Goal: Task Accomplishment & Management: Manage account settings

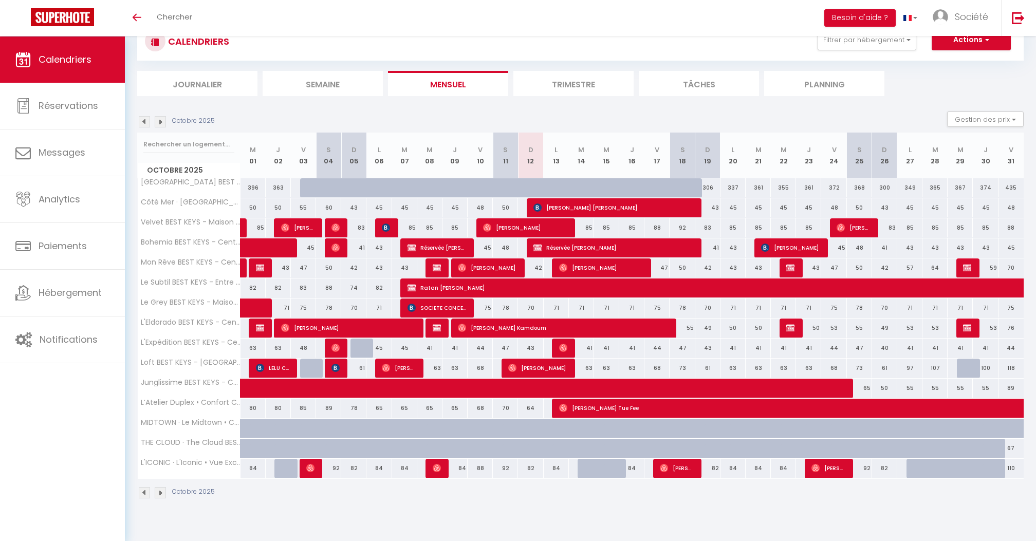
scroll to position [36, 0]
click at [907, 366] on div "97" at bounding box center [909, 368] width 25 height 19
type input "97"
type input "Lun 27 Octobre 2025"
type input "[DATE]"
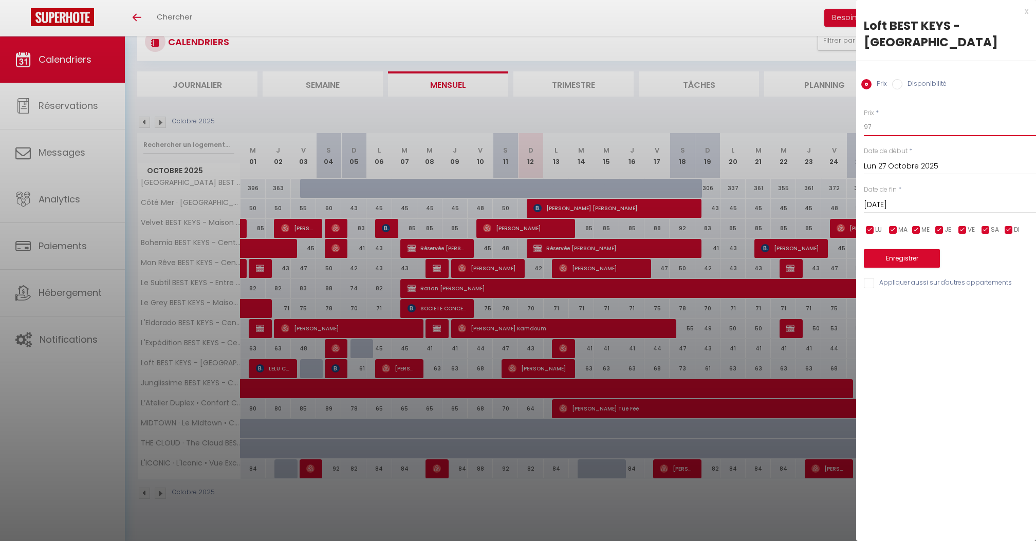
click at [878, 130] on input "97" at bounding box center [950, 127] width 172 height 18
type input "6"
type input "70"
click at [894, 206] on input "[DATE]" at bounding box center [950, 204] width 172 height 13
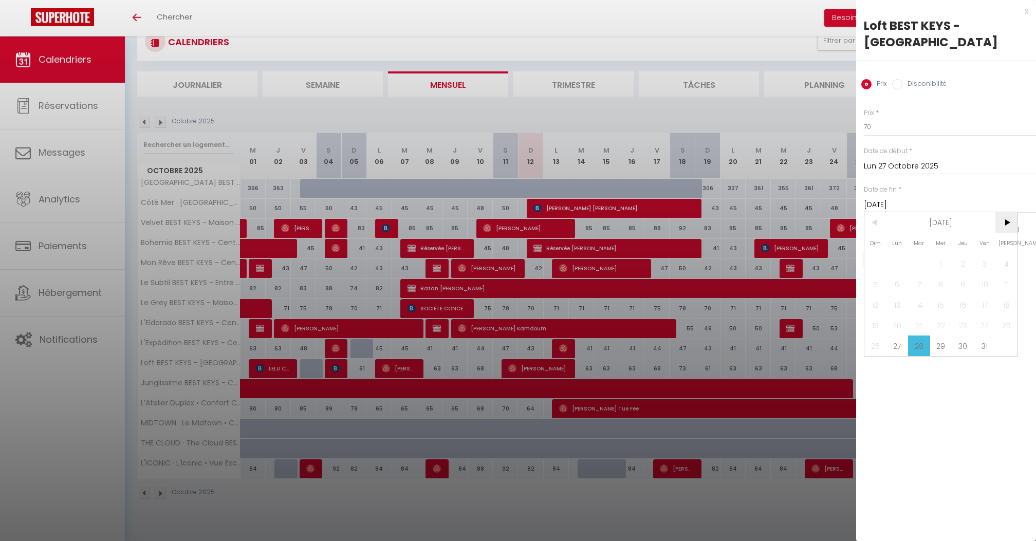
click at [1011, 225] on span ">" at bounding box center [1006, 222] width 22 height 21
click at [875, 369] on span "30" at bounding box center [875, 366] width 22 height 21
type input "Dim 30 Novembre 2025"
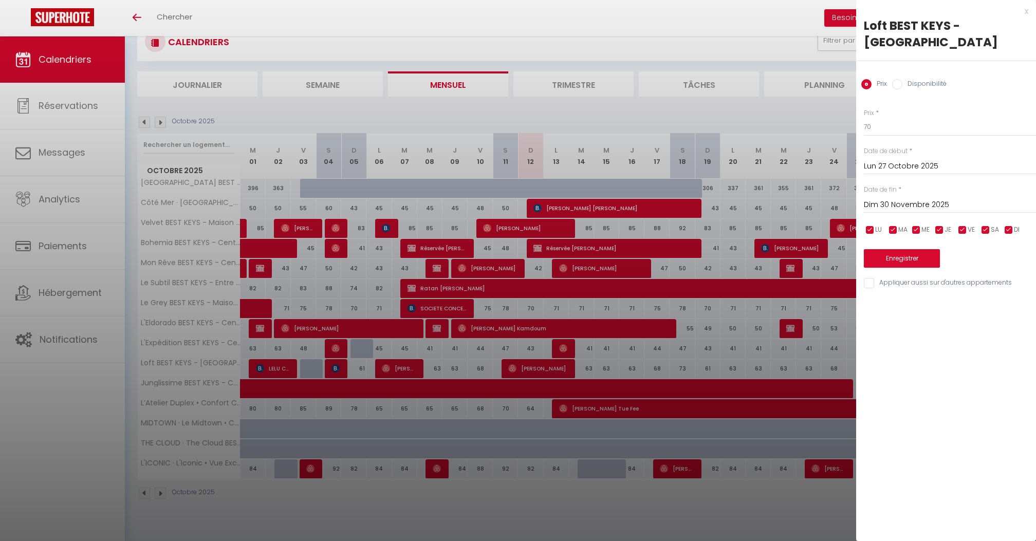
click at [966, 231] on input "checkbox" at bounding box center [962, 230] width 10 height 10
checkbox input "false"
click at [993, 230] on span "SA" at bounding box center [994, 230] width 8 height 10
checkbox input "false"
click at [1012, 228] on input "checkbox" at bounding box center [1008, 230] width 10 height 10
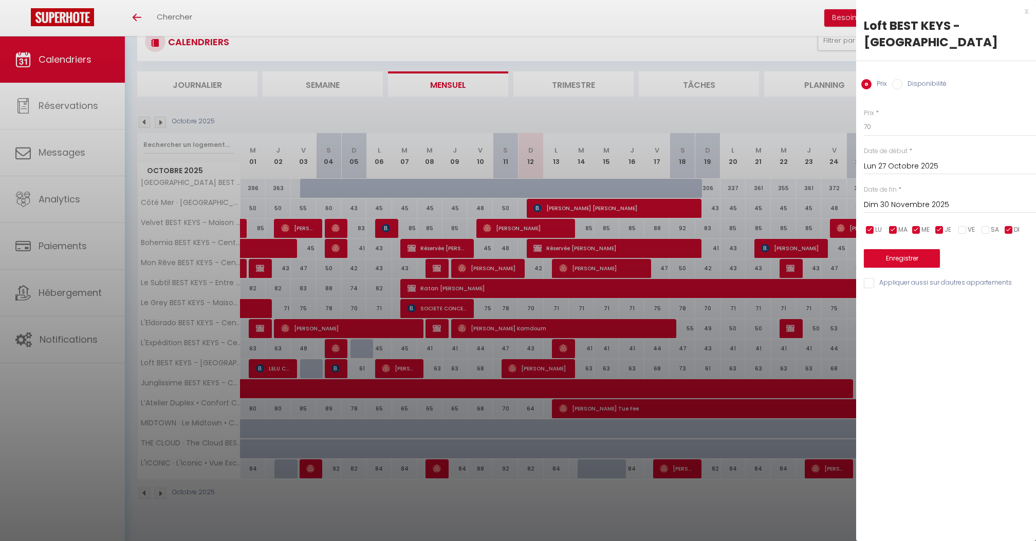
checkbox input "false"
click at [933, 263] on button "Enregistrer" at bounding box center [902, 258] width 76 height 18
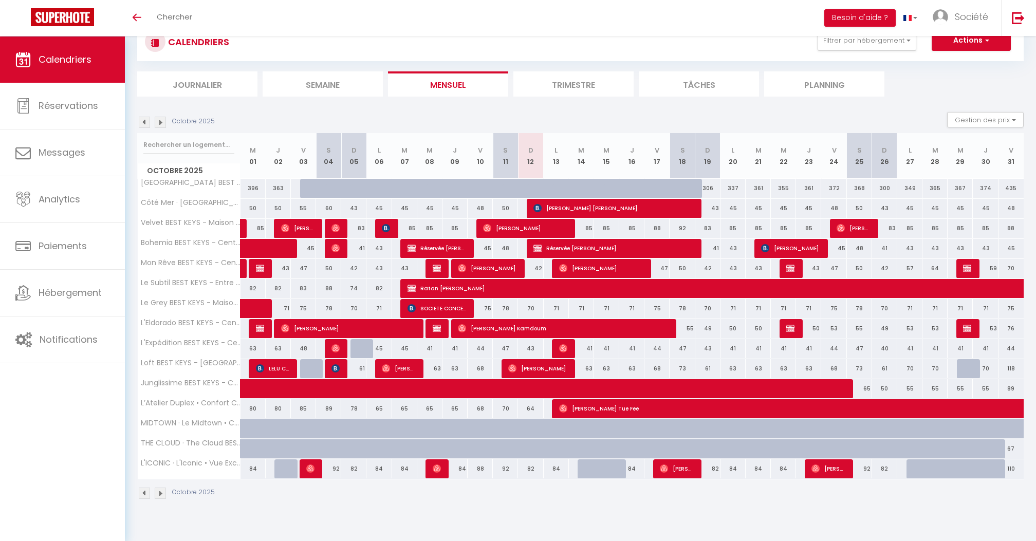
click at [1012, 370] on div "118" at bounding box center [1010, 368] width 25 height 19
type input "118"
type input "Ven 31 Octobre 2025"
type input "[DATE]"
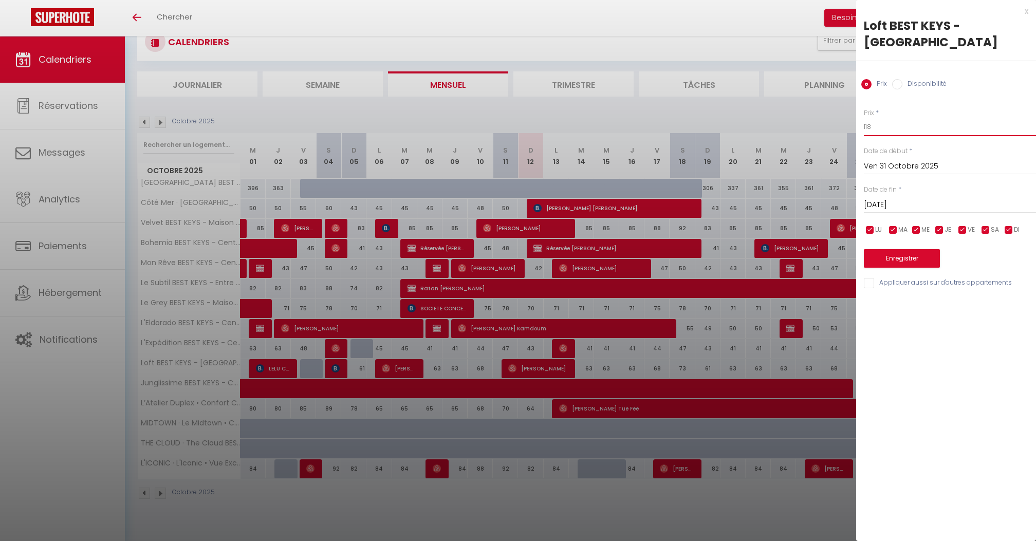
click at [899, 130] on input "118" at bounding box center [950, 127] width 172 height 18
type input "75"
click at [897, 207] on input "[DATE]" at bounding box center [950, 204] width 172 height 13
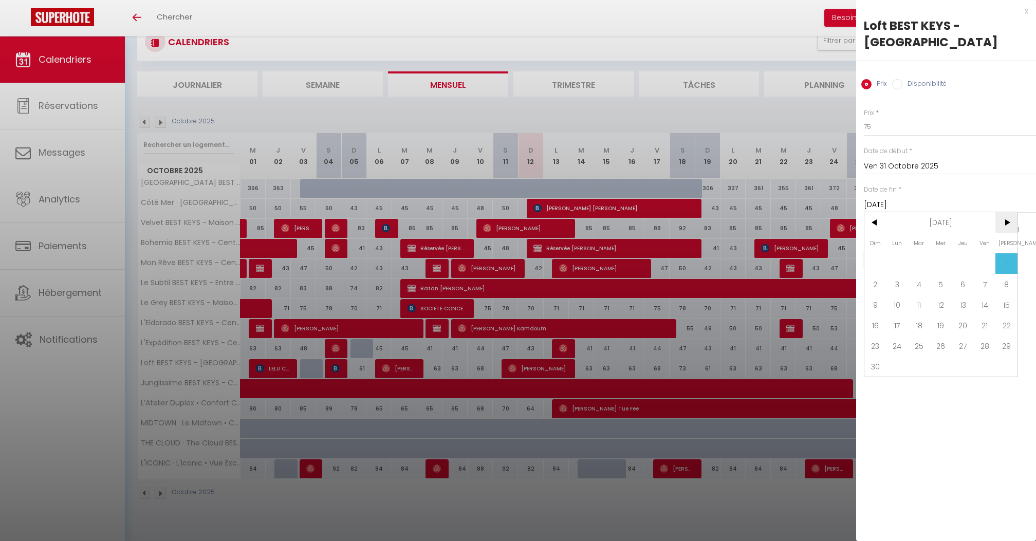
click at [1007, 221] on span ">" at bounding box center [1006, 222] width 22 height 21
click at [872, 225] on span "<" at bounding box center [875, 222] width 22 height 21
click at [882, 365] on span "30" at bounding box center [875, 366] width 22 height 21
type input "Dim 30 Novembre 2025"
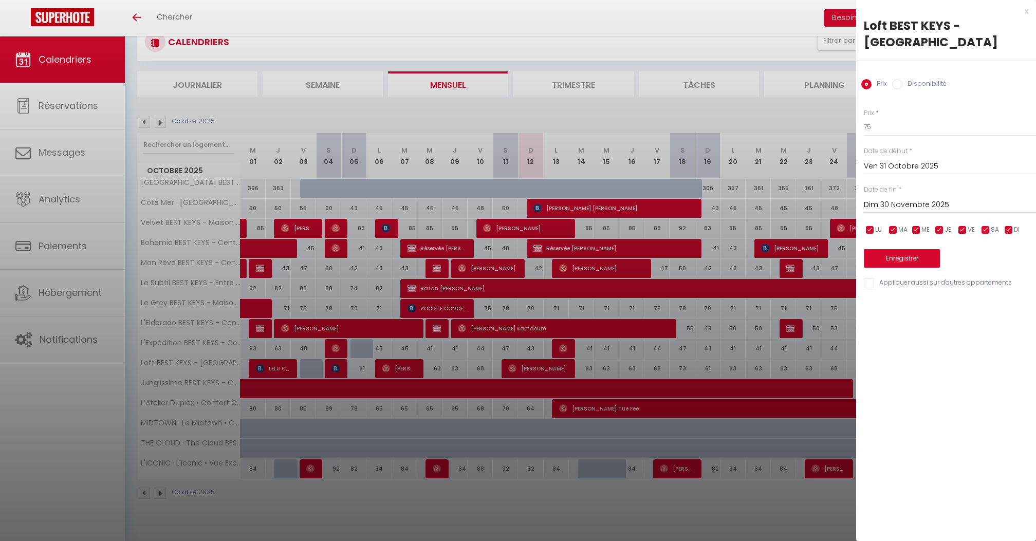
click at [982, 231] on input "checkbox" at bounding box center [985, 230] width 10 height 10
checkbox input "false"
click at [1012, 228] on input "checkbox" at bounding box center [1008, 230] width 10 height 10
checkbox input "false"
click at [951, 234] on div "LU MA ME JE VE SA DI" at bounding box center [949, 229] width 185 height 13
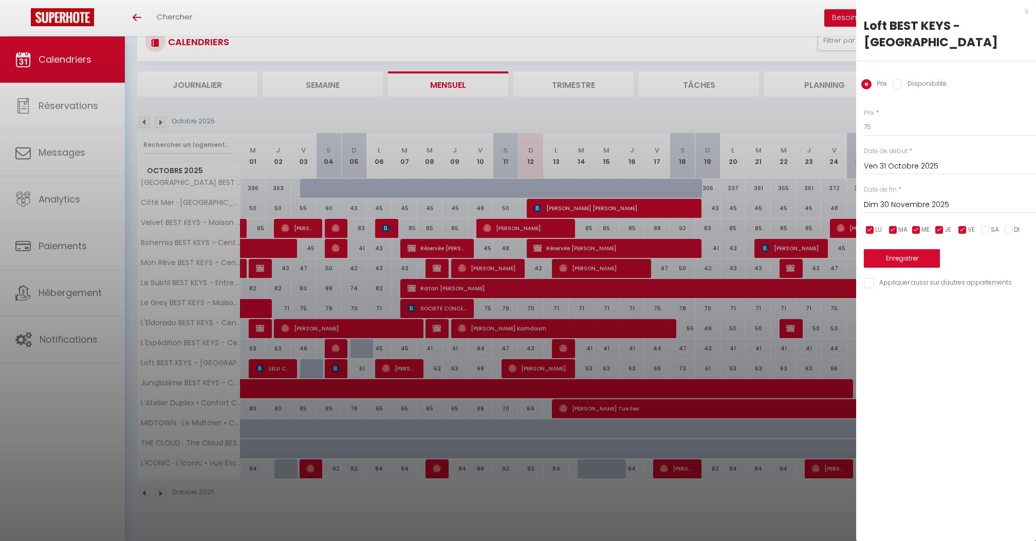
click at [944, 230] on input "checkbox" at bounding box center [939, 230] width 10 height 10
checkbox input "false"
click at [913, 230] on input "checkbox" at bounding box center [916, 230] width 10 height 10
checkbox input "false"
click at [899, 230] on span "MA" at bounding box center [902, 230] width 9 height 10
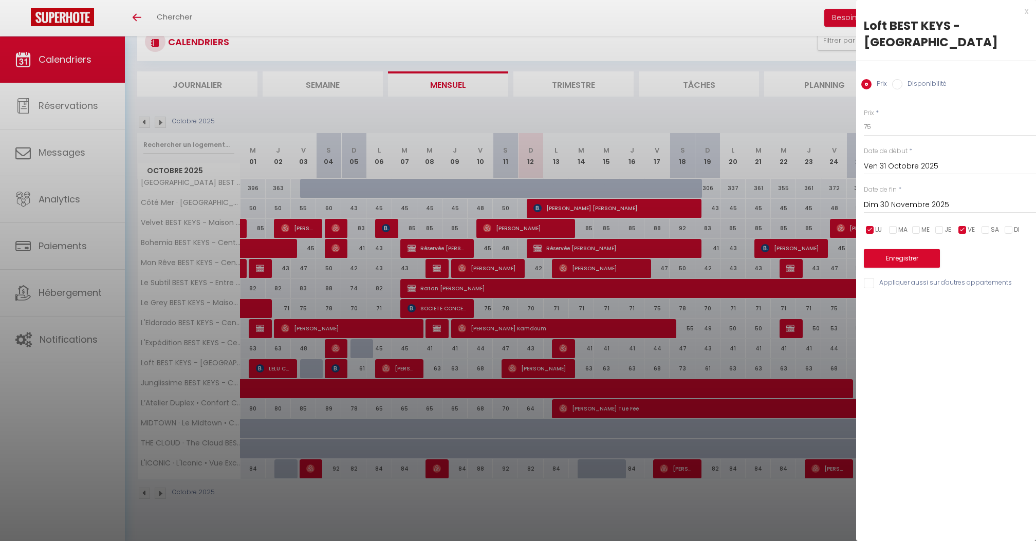
checkbox input "false"
click at [876, 230] on span "LU" at bounding box center [878, 230] width 7 height 10
checkbox input "false"
click at [936, 264] on button "Enregistrer" at bounding box center [902, 258] width 76 height 18
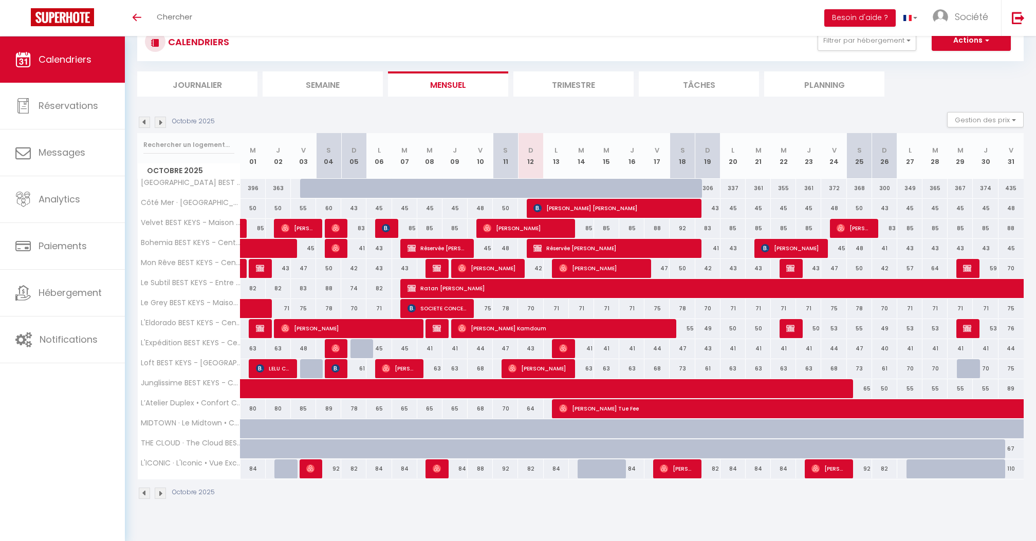
click at [859, 369] on div "73" at bounding box center [859, 368] width 25 height 19
type input "73"
type input "Sam 25 Octobre 2025"
type input "Dim 26 Octobre 2025"
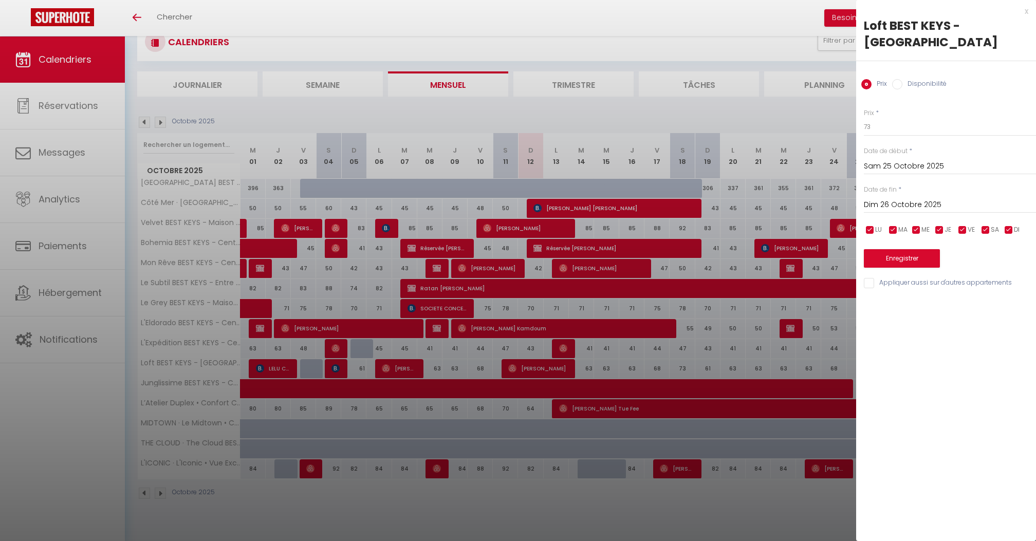
click at [839, 368] on div at bounding box center [518, 270] width 1036 height 541
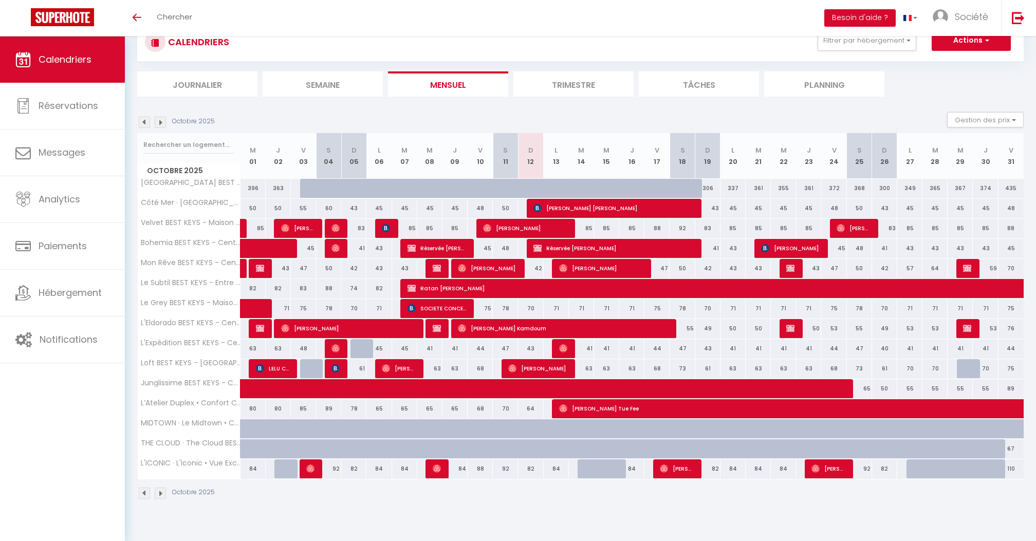
click at [833, 367] on div "68" at bounding box center [833, 368] width 25 height 19
type input "68"
type input "Ven 24 Octobre 2025"
type input "Sam 25 Octobre 2025"
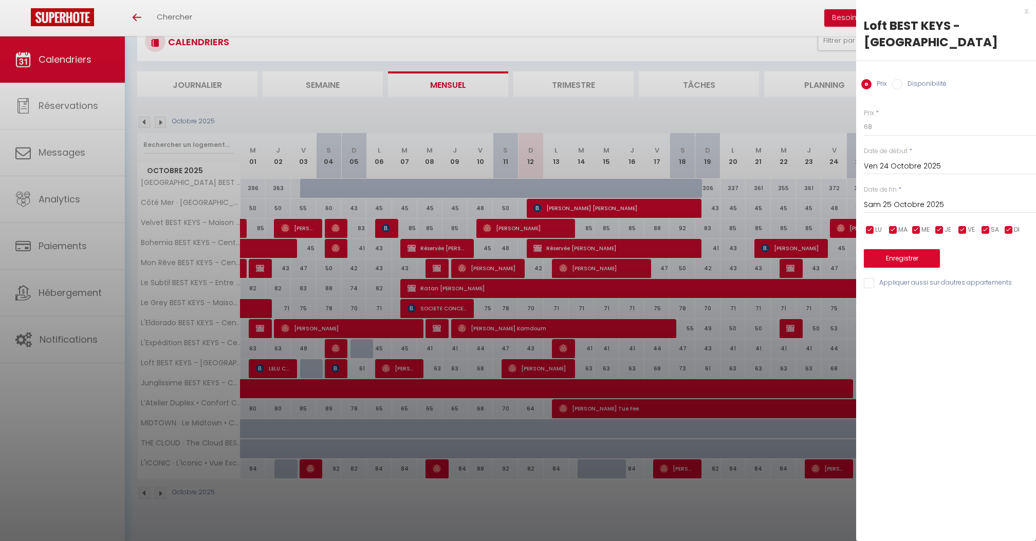
click at [875, 114] on span "*" at bounding box center [876, 112] width 3 height 9
click at [873, 127] on input "68" at bounding box center [950, 127] width 172 height 18
type input "70"
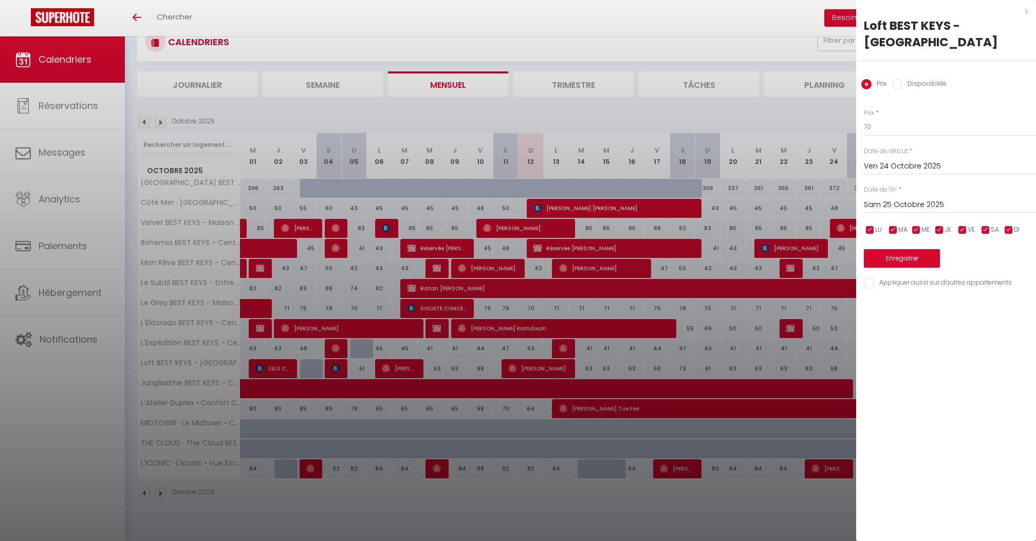
click at [890, 256] on button "Enregistrer" at bounding box center [902, 258] width 76 height 18
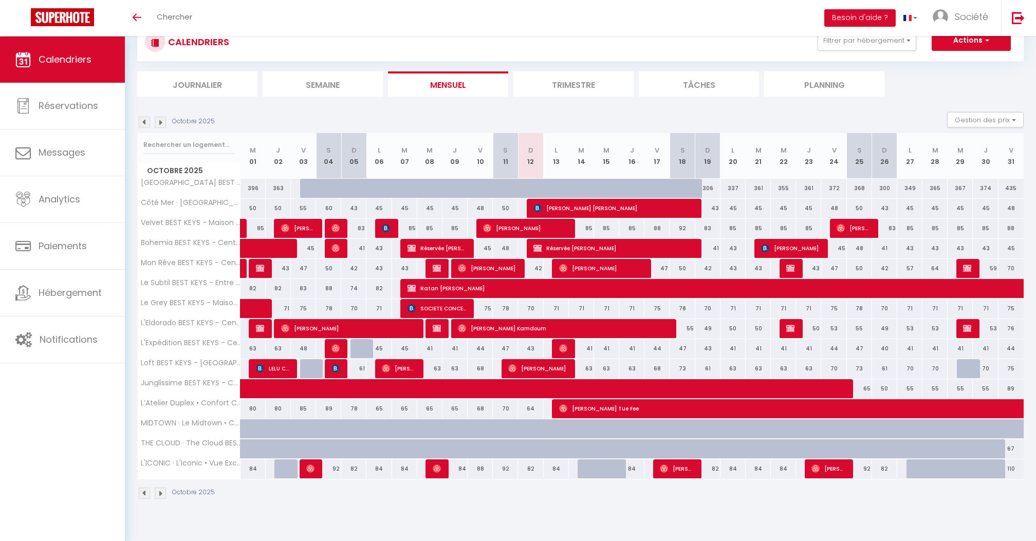
click at [164, 125] on img at bounding box center [160, 122] width 11 height 11
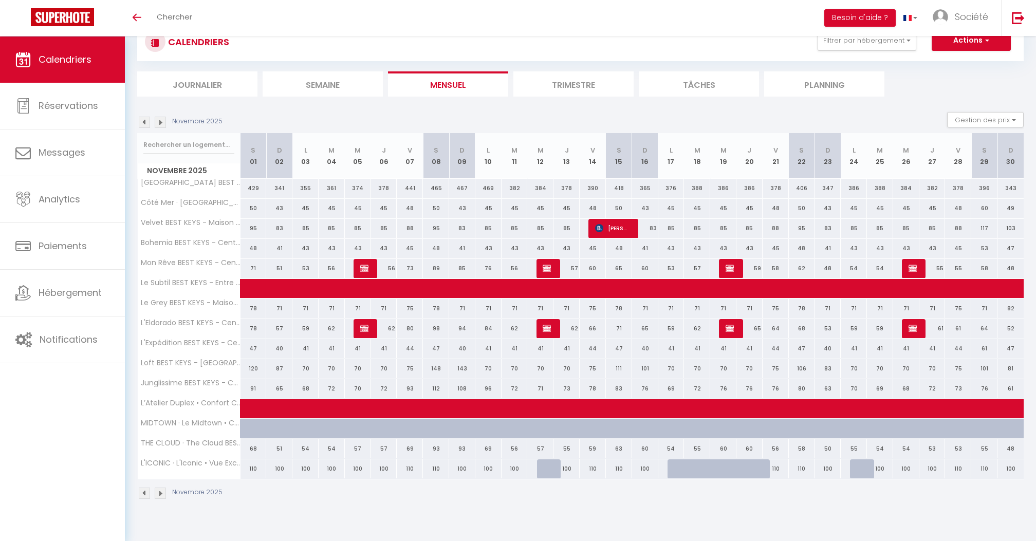
click at [251, 367] on div "120" at bounding box center [253, 368] width 26 height 19
type input "120"
type input "[DATE]"
type input "Dim 02 Novembre 2025"
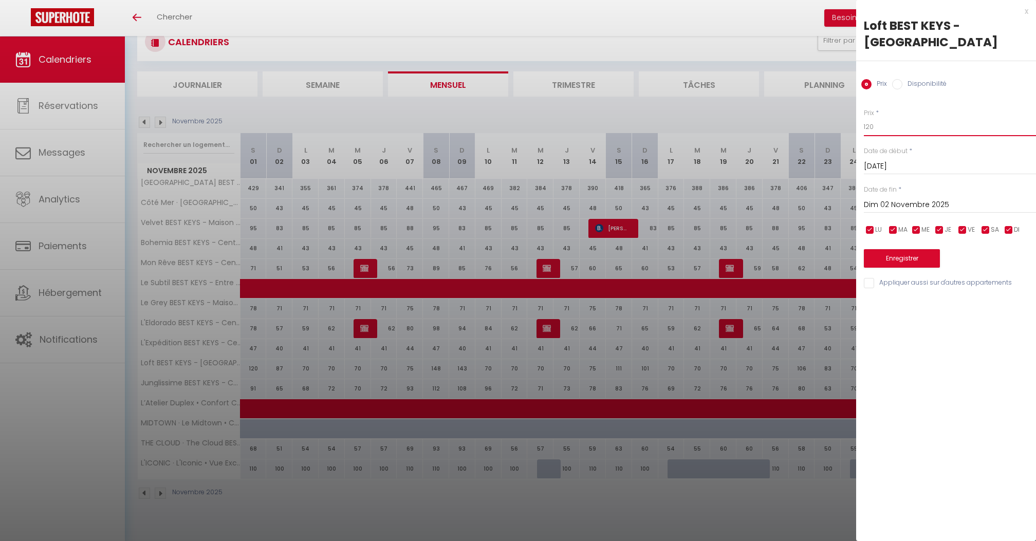
click at [878, 124] on input "120" at bounding box center [950, 127] width 172 height 18
type input "7"
type input "80"
click at [901, 202] on input "Dim 02 Novembre 2025" at bounding box center [950, 204] width 172 height 13
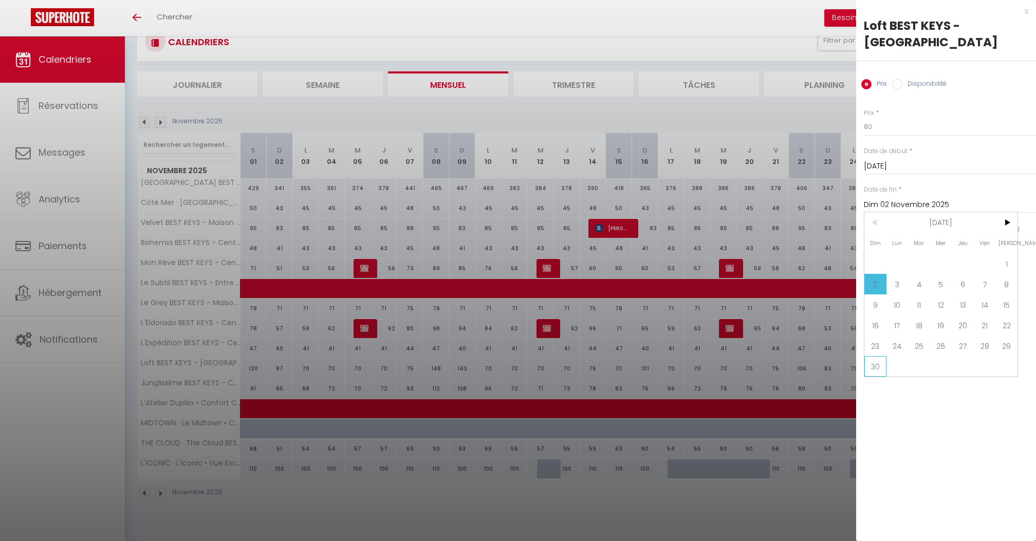
click at [874, 369] on span "30" at bounding box center [875, 366] width 22 height 21
type input "Dim 30 Novembre 2025"
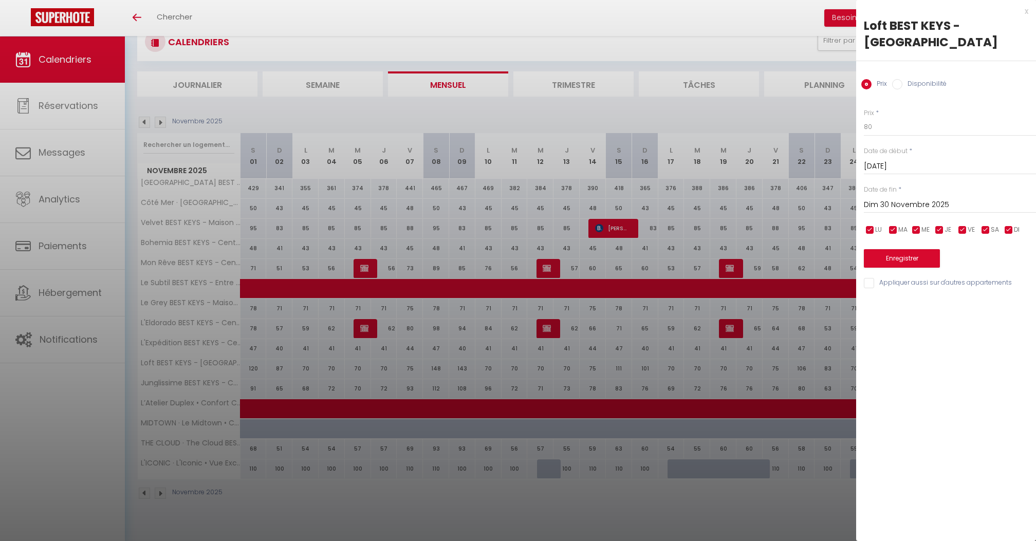
click at [962, 230] on input "checkbox" at bounding box center [962, 230] width 10 height 10
checkbox input "false"
click at [1022, 230] on div "LU MA ME JE VE SA DI" at bounding box center [949, 229] width 185 height 13
click at [1010, 230] on input "checkbox" at bounding box center [1008, 230] width 10 height 10
checkbox input "false"
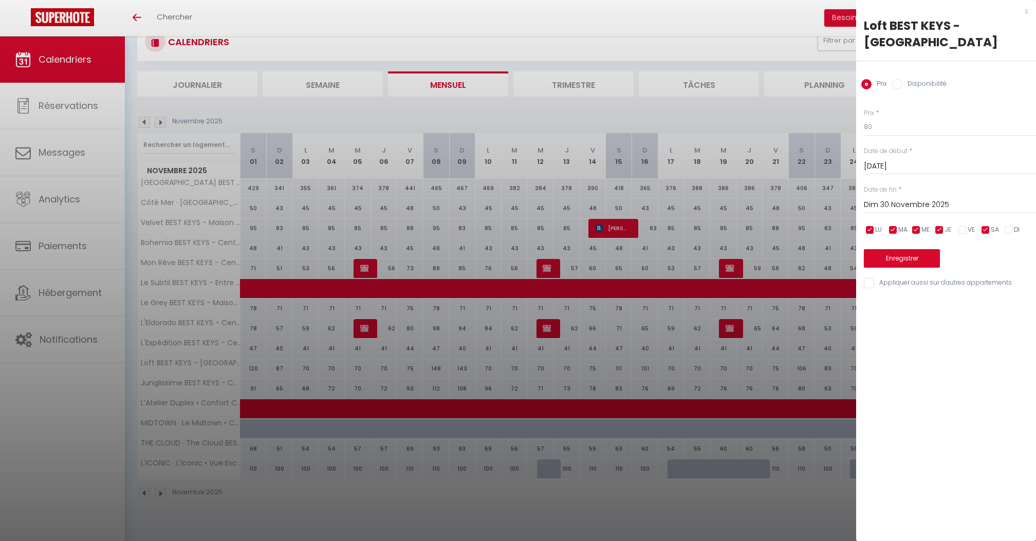
click at [942, 230] on input "checkbox" at bounding box center [939, 230] width 10 height 10
checkbox input "false"
click at [917, 230] on input "checkbox" at bounding box center [916, 230] width 10 height 10
checkbox input "false"
click at [898, 230] on span "MA" at bounding box center [902, 230] width 9 height 10
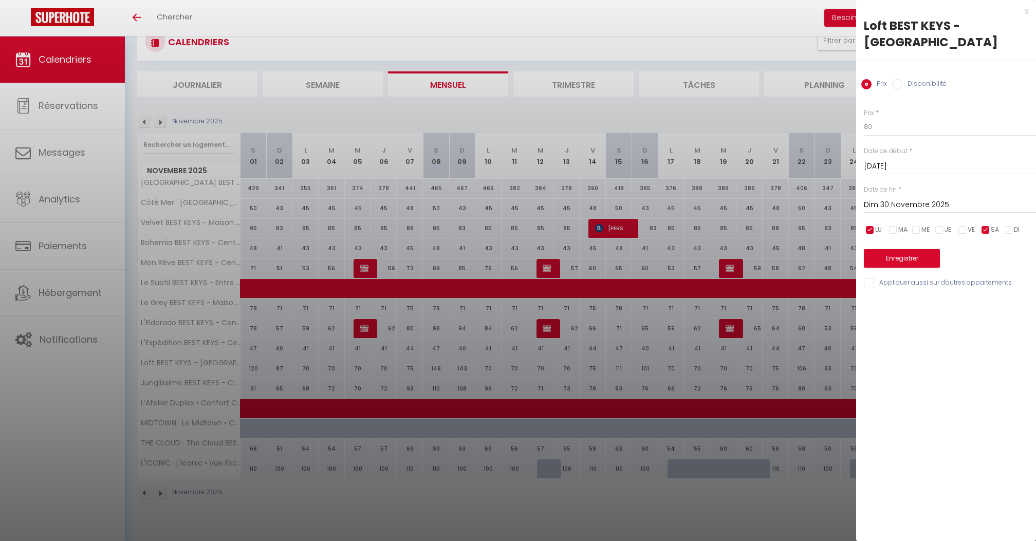
checkbox input "false"
click at [872, 230] on input "checkbox" at bounding box center [870, 230] width 10 height 10
checkbox input "false"
click at [912, 274] on div "Prix * 80 Statut * Disponible Indisponible Date de début * [DATE] < [DATE] > Di…" at bounding box center [946, 193] width 180 height 194
click at [912, 264] on button "Enregistrer" at bounding box center [902, 258] width 76 height 18
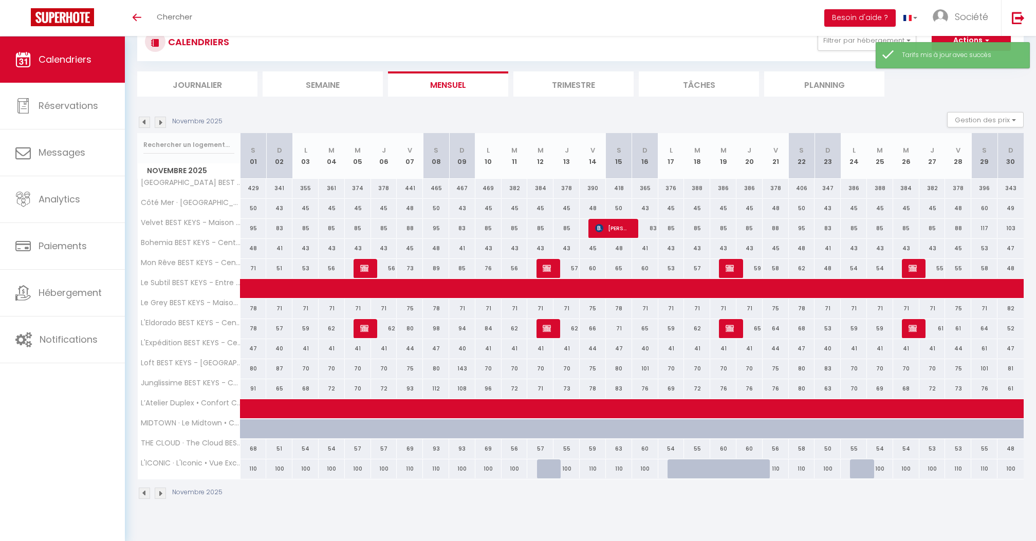
click at [278, 369] on div "87" at bounding box center [279, 368] width 26 height 19
type input "87"
type input "Dim 02 Novembre 2025"
type input "Lun 03 Novembre 2025"
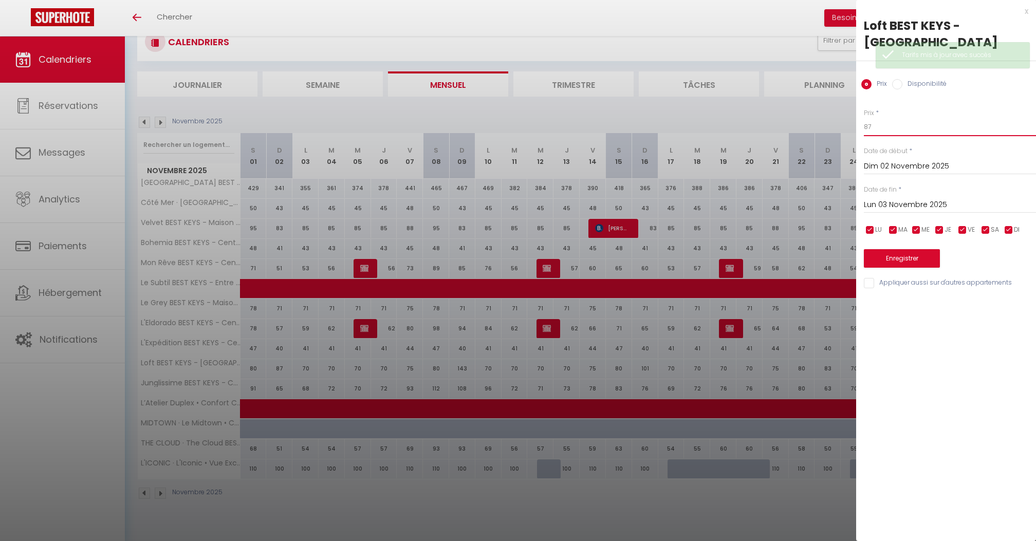
click at [896, 126] on input "87" at bounding box center [950, 127] width 172 height 18
type input "65"
click at [907, 205] on input "Lun 03 Novembre 2025" at bounding box center [950, 204] width 172 height 13
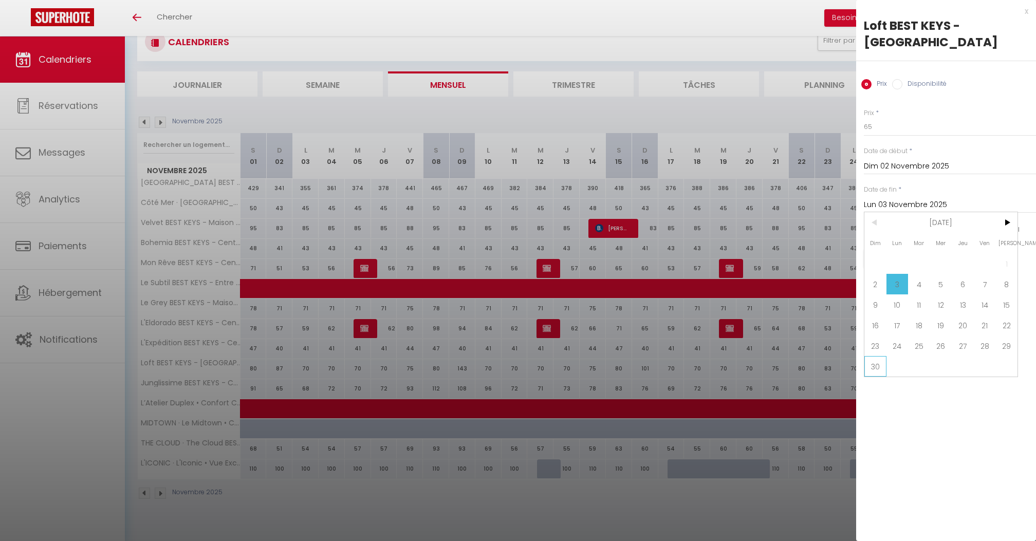
click at [872, 375] on span "30" at bounding box center [875, 366] width 22 height 21
type input "Dim 30 Novembre 2025"
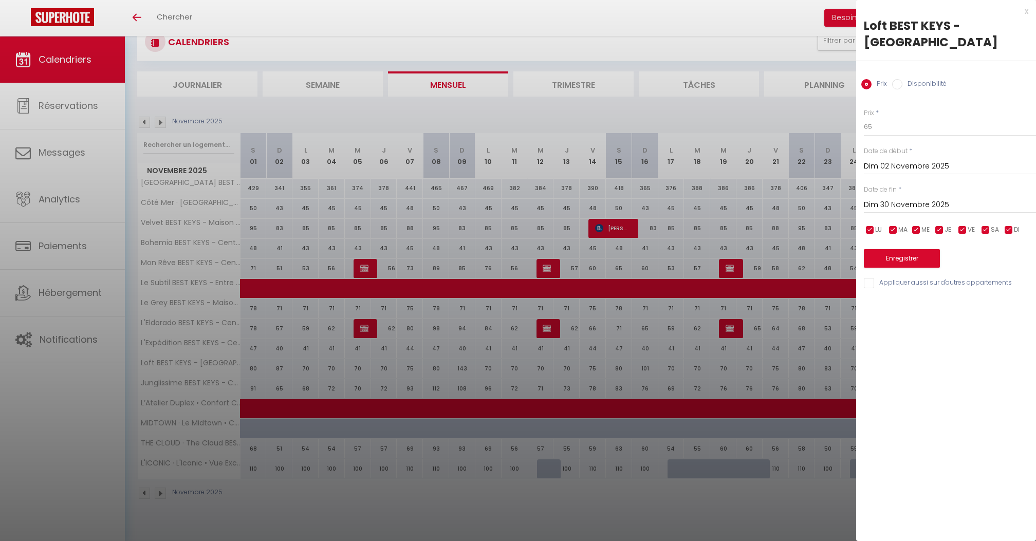
click at [989, 230] on input "checkbox" at bounding box center [985, 230] width 10 height 10
checkbox input "false"
click at [958, 230] on input "checkbox" at bounding box center [962, 230] width 10 height 10
checkbox input "false"
click at [941, 230] on input "checkbox" at bounding box center [939, 230] width 10 height 10
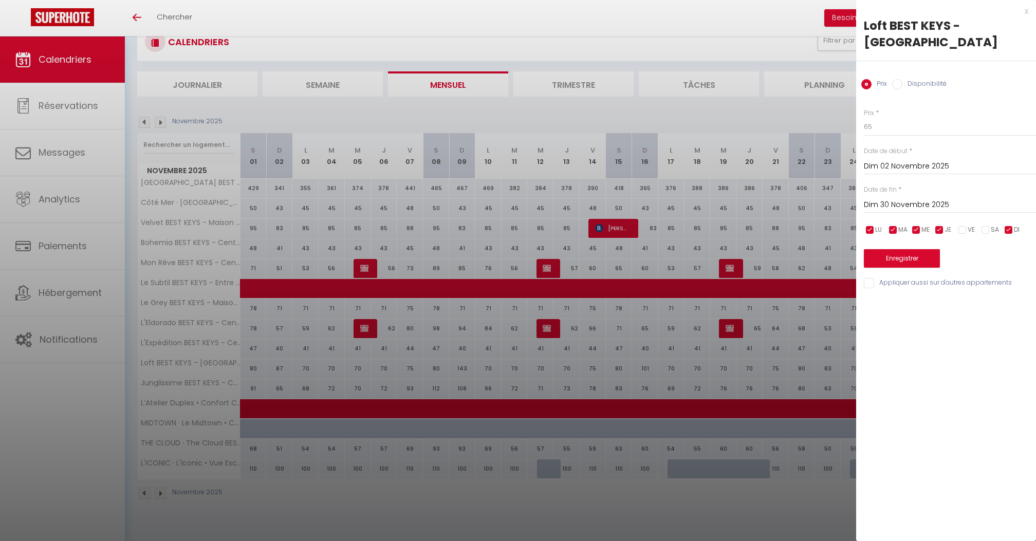
checkbox input "false"
click at [917, 230] on input "checkbox" at bounding box center [916, 230] width 10 height 10
checkbox input "false"
click at [902, 230] on span "MA" at bounding box center [902, 230] width 9 height 10
checkbox input "false"
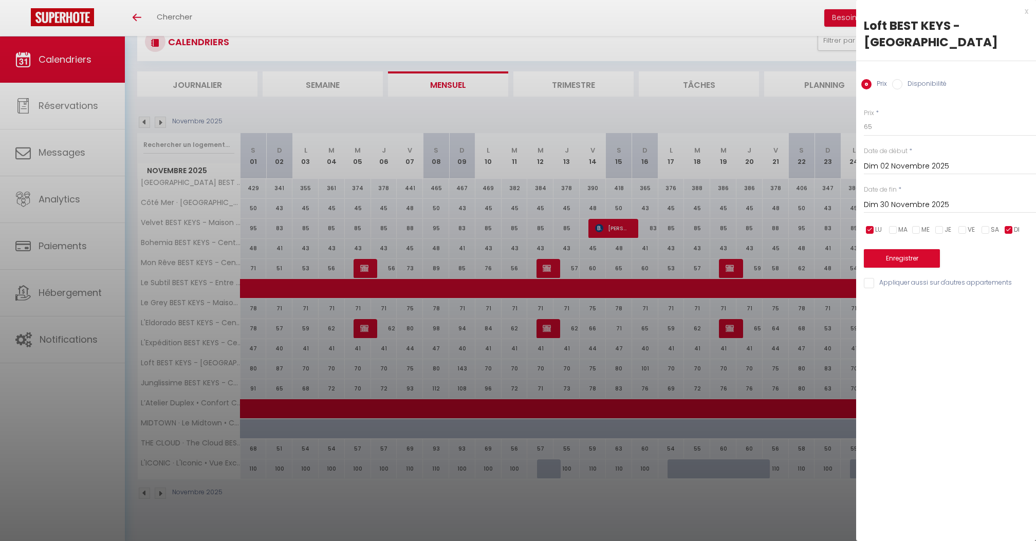
click at [872, 227] on input "checkbox" at bounding box center [870, 230] width 10 height 10
checkbox input "false"
click at [907, 272] on div "Prix * 65 Statut * Disponible Indisponible Date de début * [DATE] < [DATE] > Di…" at bounding box center [946, 193] width 180 height 194
click at [907, 260] on button "Enregistrer" at bounding box center [902, 258] width 76 height 18
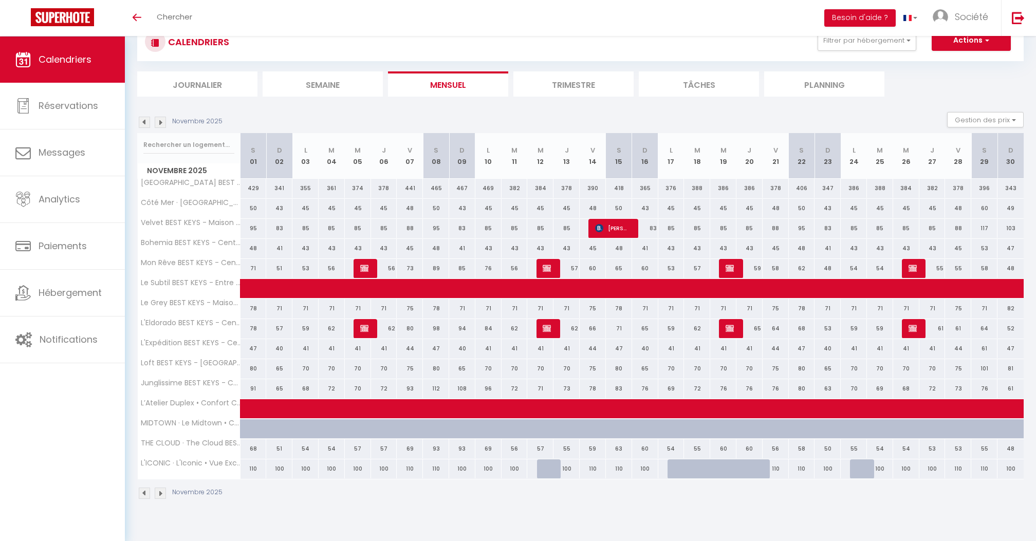
click at [83, 54] on span "Calendriers" at bounding box center [65, 59] width 53 height 13
click at [431, 91] on li "Mensuel" at bounding box center [448, 83] width 120 height 25
